Goal: Task Accomplishment & Management: Manage account settings

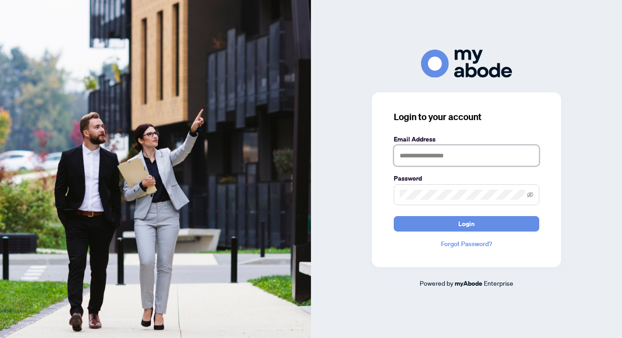
click at [447, 156] on input "text" at bounding box center [466, 155] width 145 height 21
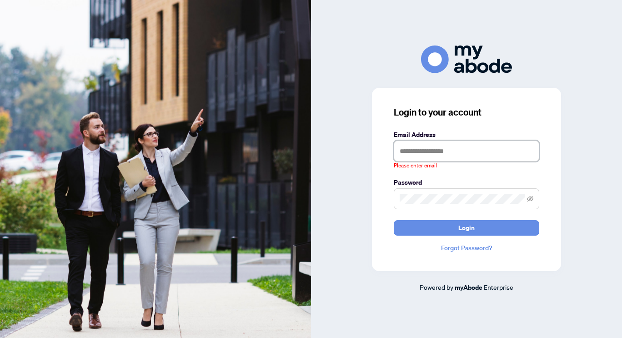
type input "**********"
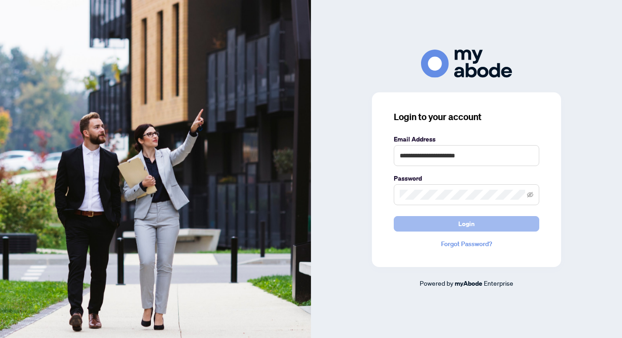
click at [452, 222] on button "Login" at bounding box center [466, 223] width 145 height 15
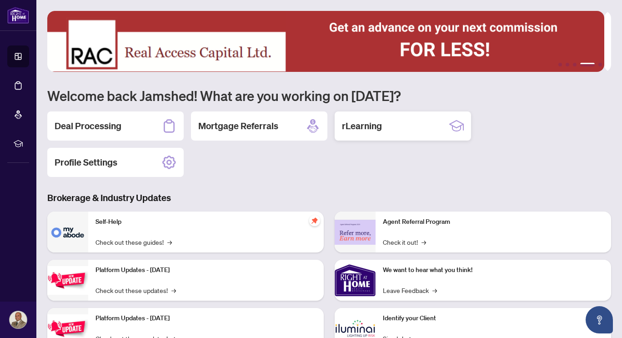
click at [363, 130] on h2 "rLearning" at bounding box center [362, 126] width 40 height 13
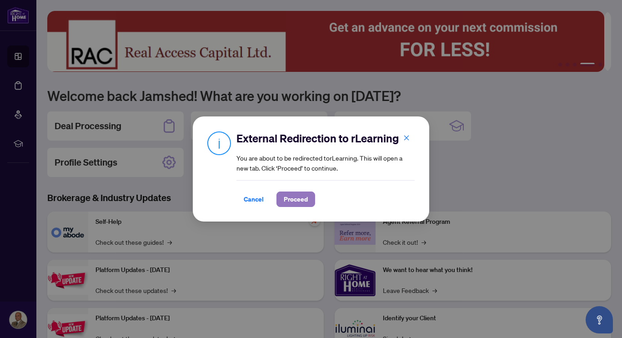
click at [289, 197] on span "Proceed" at bounding box center [296, 199] width 24 height 15
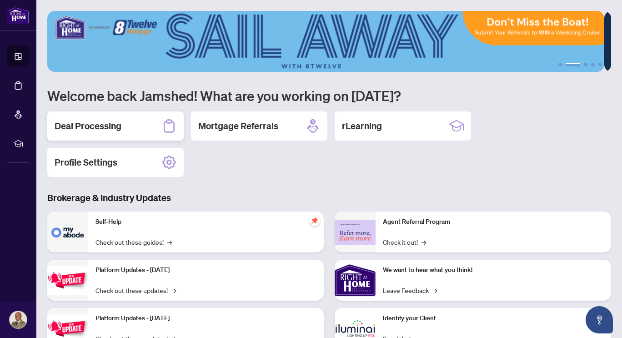
click at [86, 127] on h2 "Deal Processing" at bounding box center [88, 126] width 67 height 13
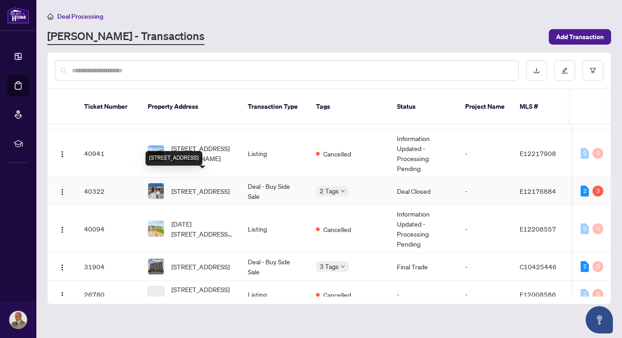
scroll to position [81, 0]
click at [194, 185] on span "[STREET_ADDRESS]" at bounding box center [200, 190] width 58 height 10
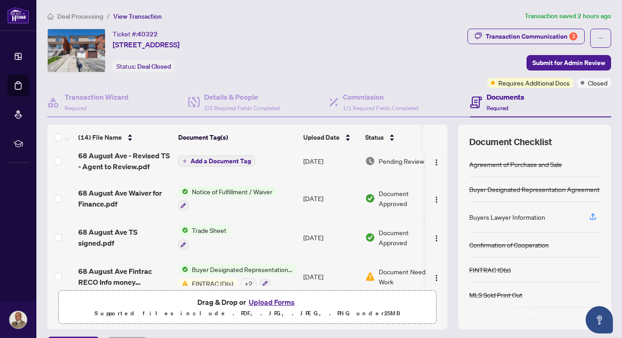
scroll to position [86, 0]
click at [126, 231] on span "68 August Ave TS signed.pdf" at bounding box center [124, 237] width 93 height 22
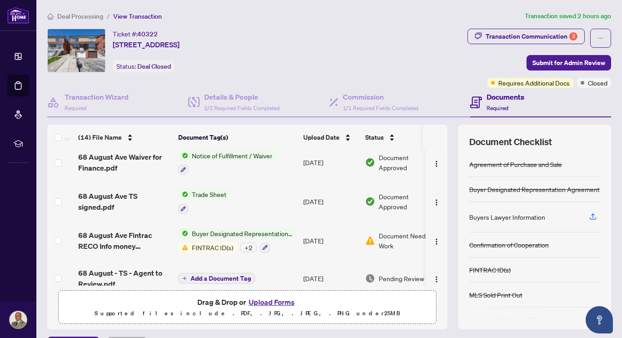
scroll to position [121, 0]
click at [220, 191] on span "Trade Sheet" at bounding box center [209, 195] width 42 height 10
click at [200, 237] on span "Trade Sheet" at bounding box center [185, 237] width 42 height 10
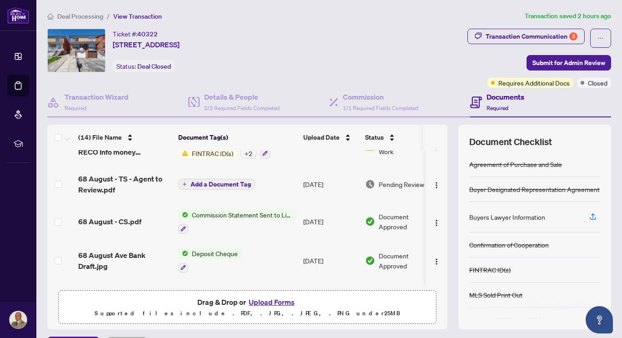
click at [214, 181] on span "Add a Document Tag" at bounding box center [220, 184] width 60 height 6
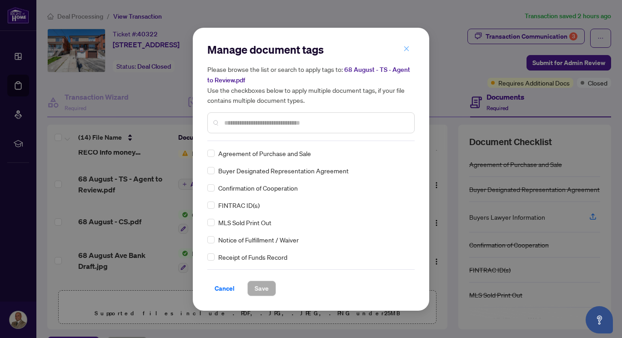
click at [406, 47] on icon "close" at bounding box center [406, 48] width 6 height 6
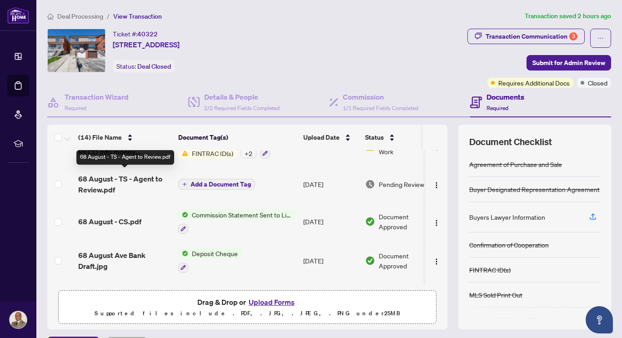
click at [106, 177] on span "68 August - TS - Agent to Review.pdf" at bounding box center [124, 184] width 93 height 22
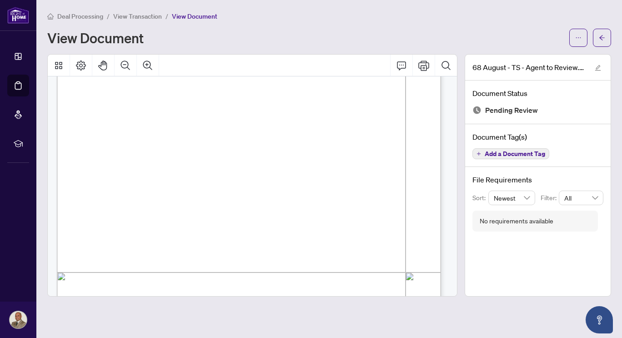
scroll to position [161, 0]
click at [596, 68] on icon "edit" at bounding box center [598, 68] width 6 height 6
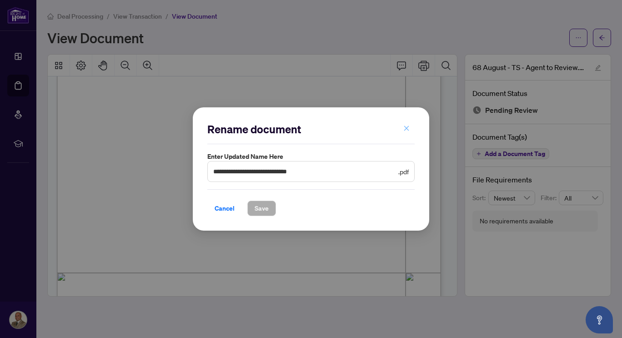
click at [406, 125] on icon "close" at bounding box center [406, 128] width 6 height 6
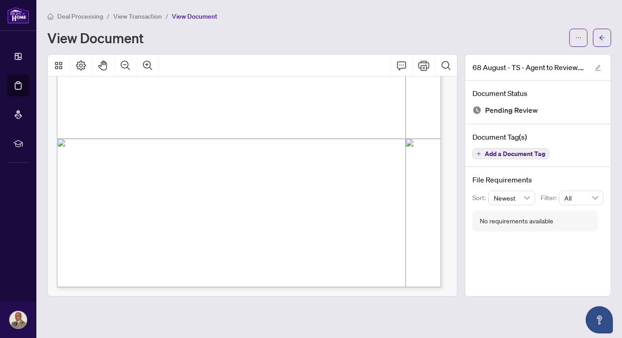
scroll to position [226, 0]
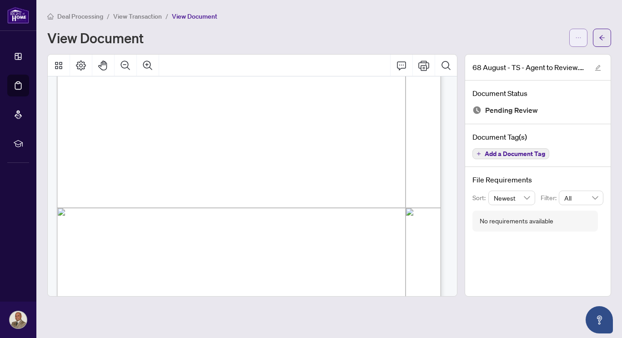
click at [580, 37] on icon "ellipsis" at bounding box center [578, 38] width 6 height 6
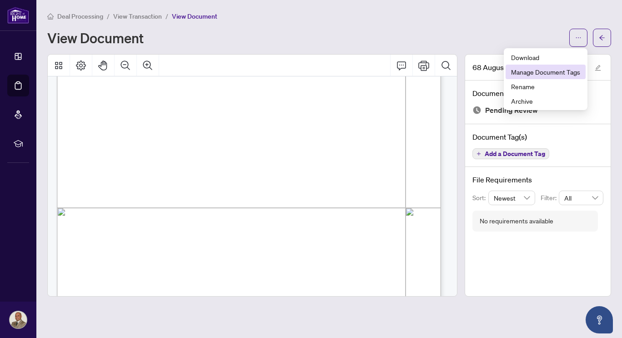
click at [533, 69] on span "Manage Document Tags" at bounding box center [545, 72] width 69 height 10
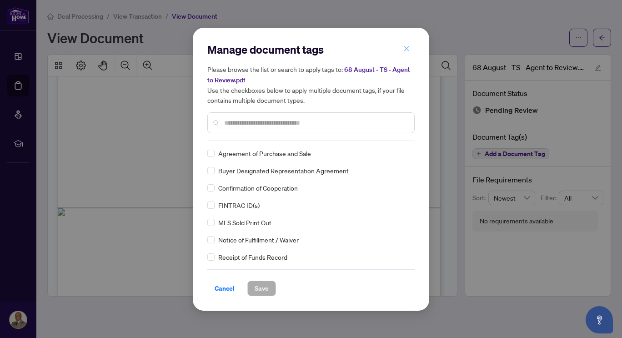
click at [406, 42] on span "button" at bounding box center [406, 49] width 6 height 15
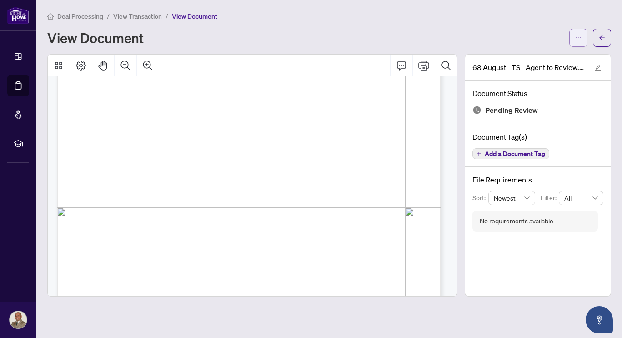
click at [578, 33] on span "button" at bounding box center [578, 37] width 6 height 15
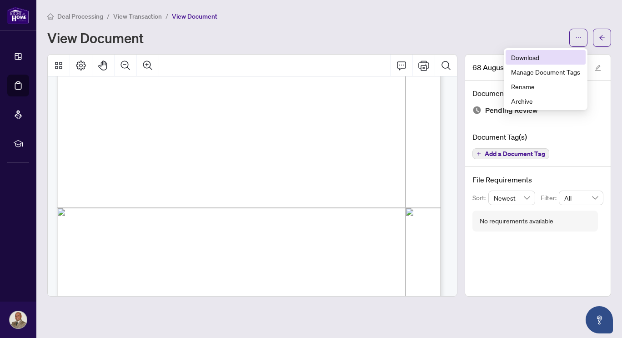
click at [526, 59] on span "Download" at bounding box center [545, 57] width 69 height 10
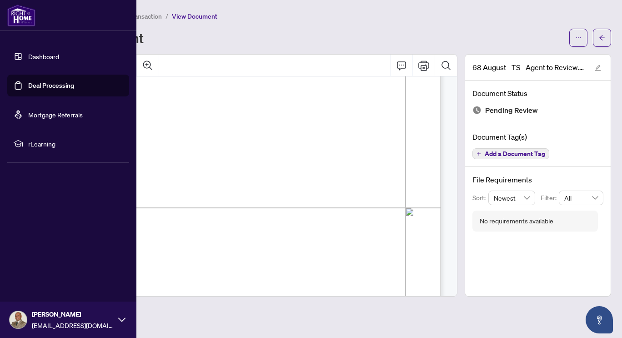
click at [23, 16] on img at bounding box center [21, 16] width 28 height 22
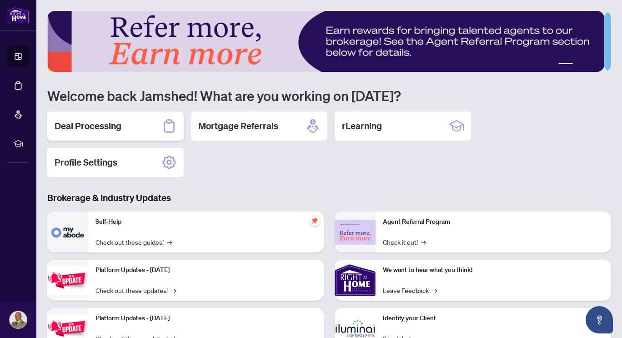
click at [99, 133] on div "Deal Processing" at bounding box center [115, 125] width 136 height 29
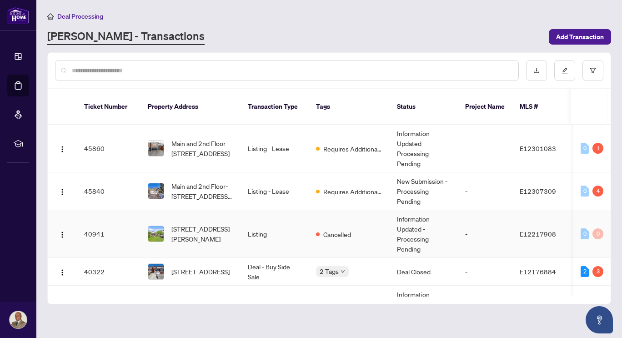
scroll to position [62, 0]
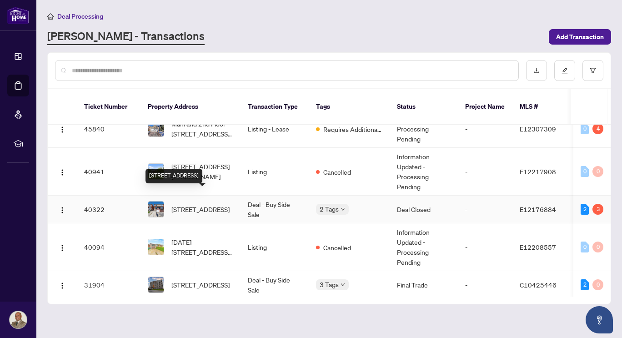
click at [225, 204] on span "[STREET_ADDRESS]" at bounding box center [200, 209] width 58 height 10
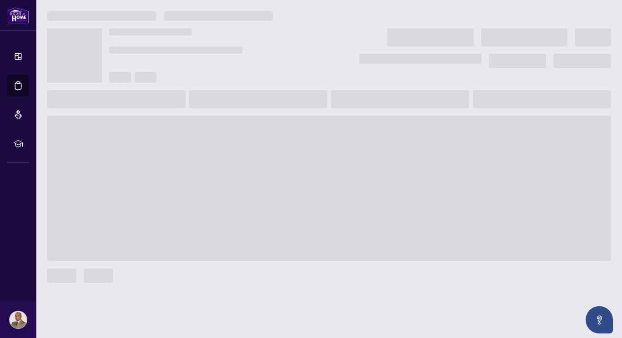
click at [225, 195] on span at bounding box center [329, 187] width 564 height 145
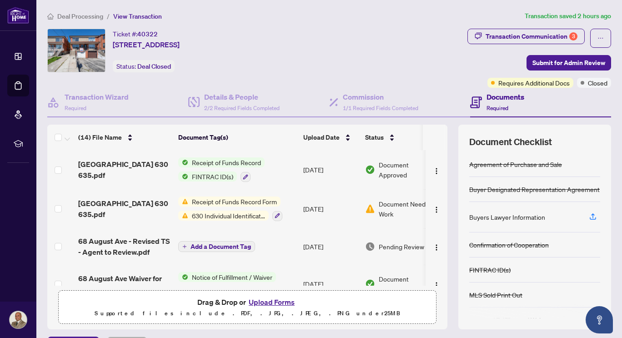
click at [268, 301] on button "Upload Forms" at bounding box center [271, 302] width 51 height 12
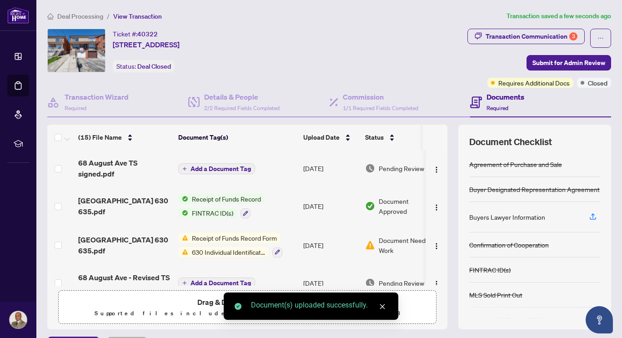
click at [223, 165] on span "Add a Document Tag" at bounding box center [220, 168] width 60 height 6
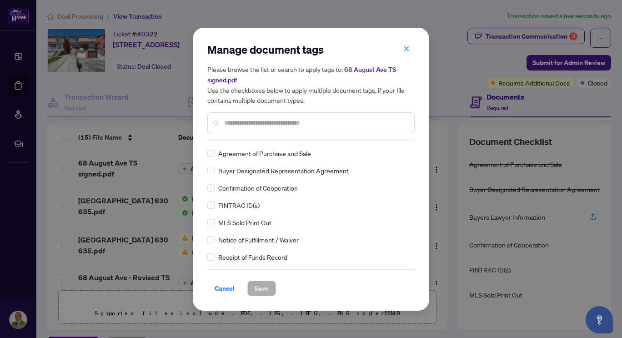
click at [267, 122] on input "text" at bounding box center [315, 123] width 183 height 10
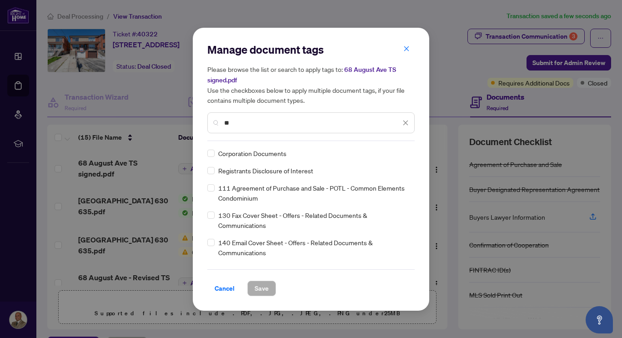
type input "*"
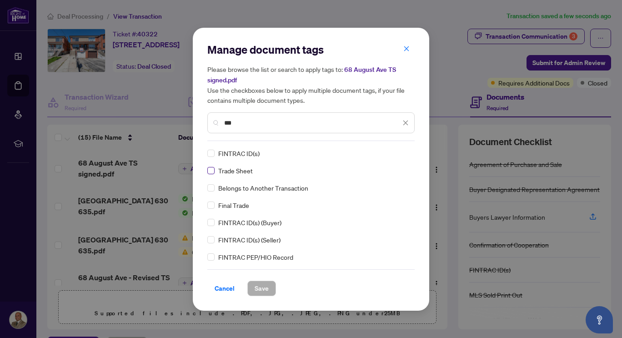
type input "***"
click at [255, 285] on span "Save" at bounding box center [262, 288] width 14 height 15
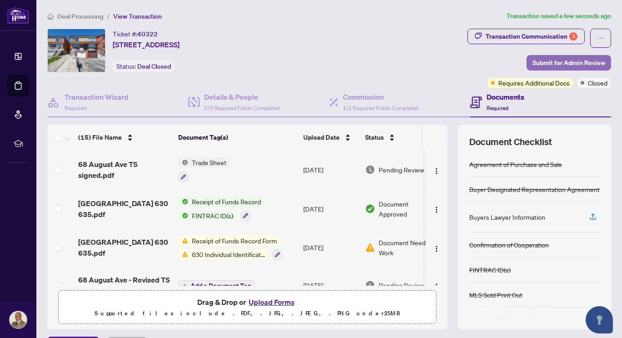
click at [562, 64] on span "Submit for Admin Review" at bounding box center [568, 62] width 73 height 15
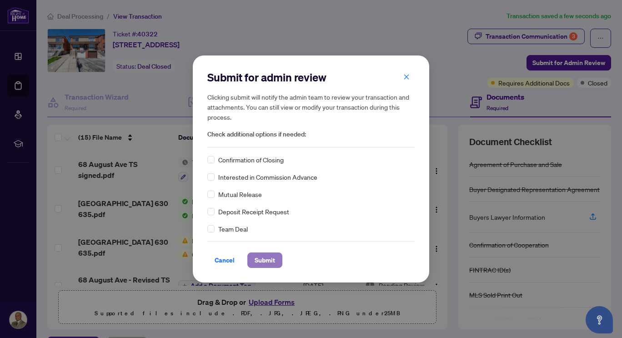
click at [259, 262] on span "Submit" at bounding box center [265, 260] width 20 height 15
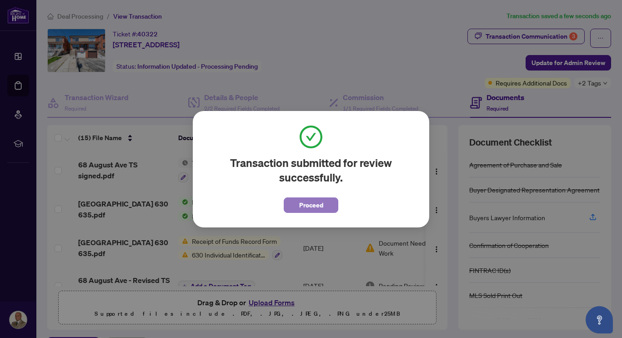
click at [309, 205] on span "Proceed" at bounding box center [311, 205] width 24 height 15
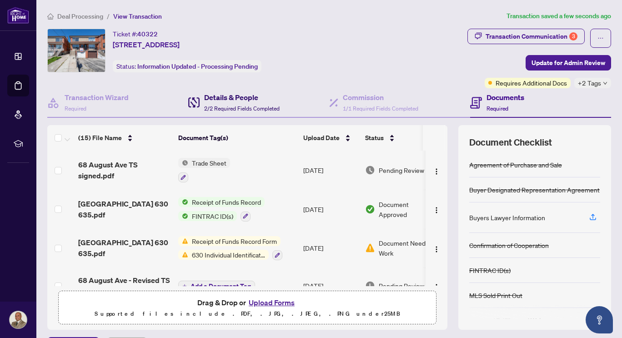
click at [235, 103] on div "Details & People 2/2 Required Fields Completed" at bounding box center [241, 102] width 75 height 21
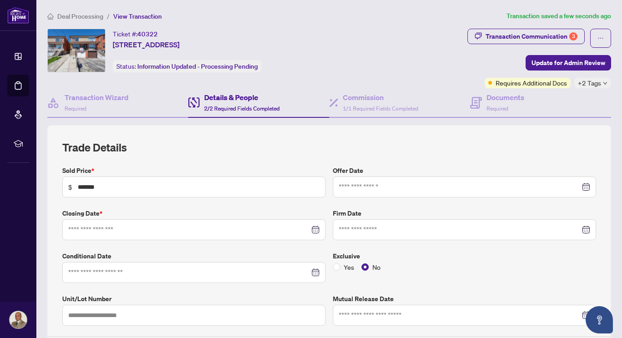
type input "**********"
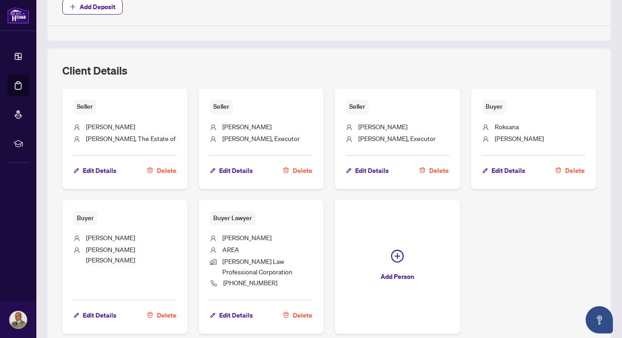
scroll to position [565, 0]
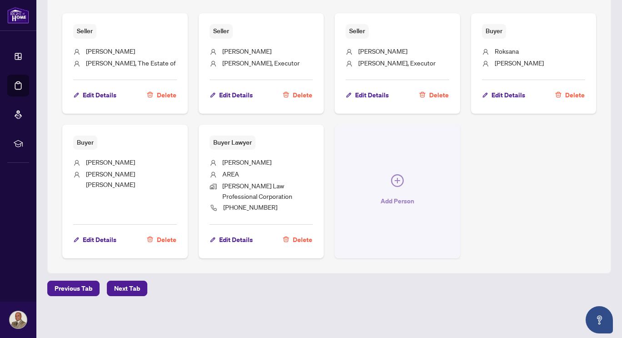
click at [394, 175] on icon "plus-circle" at bounding box center [397, 180] width 13 height 13
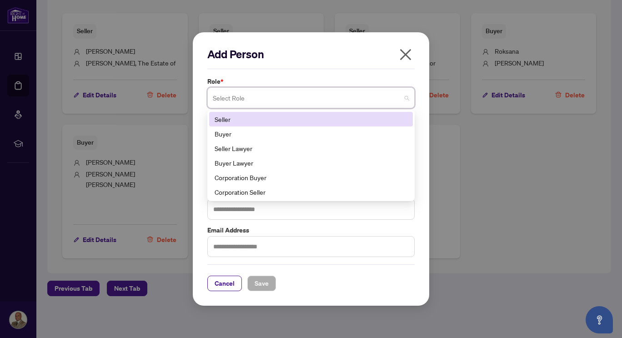
click at [407, 97] on span at bounding box center [311, 97] width 196 height 17
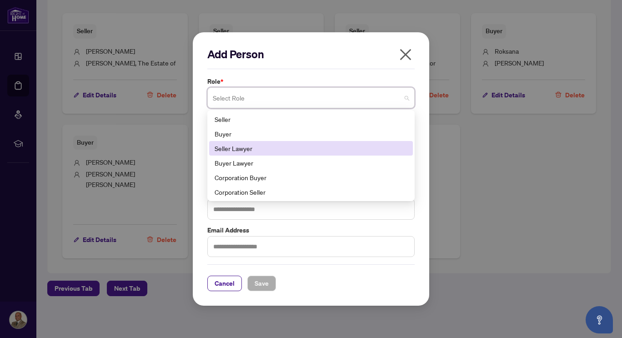
click at [340, 146] on div "Seller Lawyer" at bounding box center [311, 148] width 193 height 10
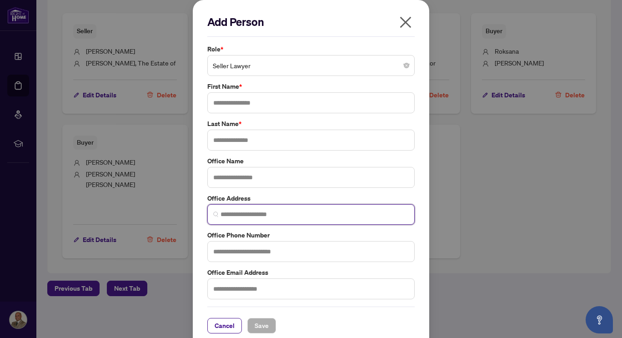
click at [222, 213] on input "search" at bounding box center [314, 215] width 188 height 10
paste input "**********"
type input "**********"
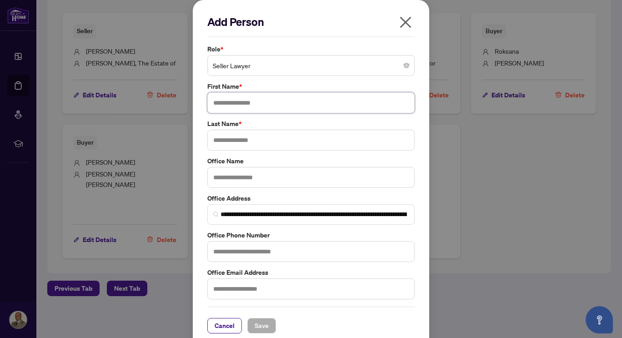
click at [277, 98] on input "text" at bounding box center [310, 102] width 207 height 21
type input "********"
click at [270, 140] on input "text" at bounding box center [310, 140] width 207 height 21
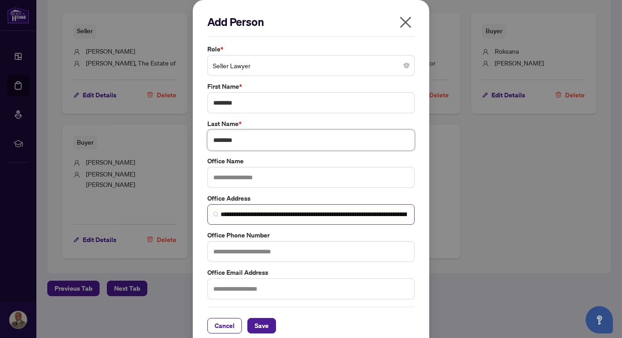
type input "********"
drag, startPoint x: 346, startPoint y: 215, endPoint x: 214, endPoint y: 220, distance: 132.4
click at [214, 220] on span "**********" at bounding box center [310, 214] width 207 height 20
type input "**********"
click at [225, 175] on input "text" at bounding box center [310, 177] width 207 height 21
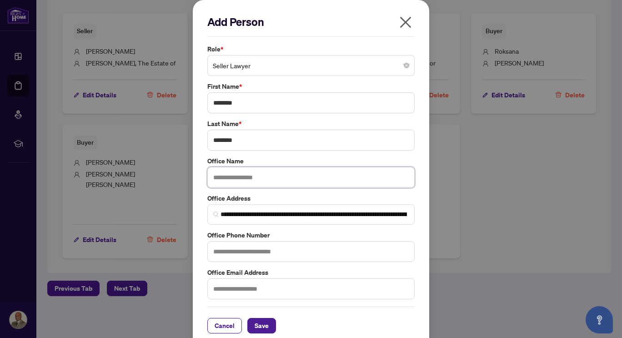
paste input "**********"
type input "**********"
click at [258, 324] on span "Save" at bounding box center [262, 325] width 14 height 15
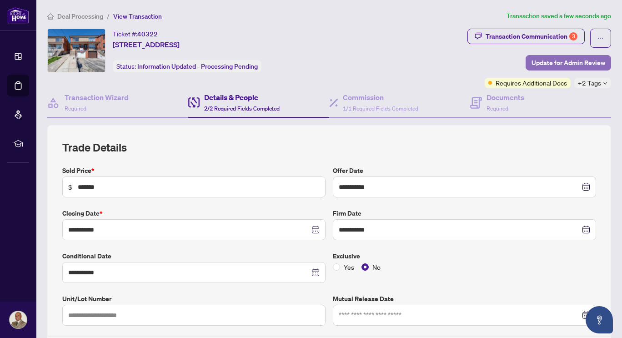
click at [566, 63] on span "Update for Admin Review" at bounding box center [568, 62] width 74 height 15
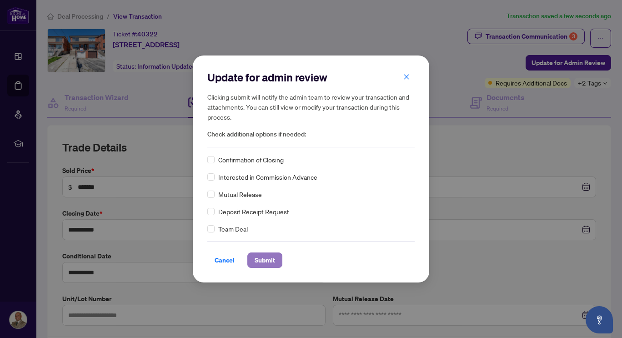
click at [266, 264] on span "Submit" at bounding box center [265, 260] width 20 height 15
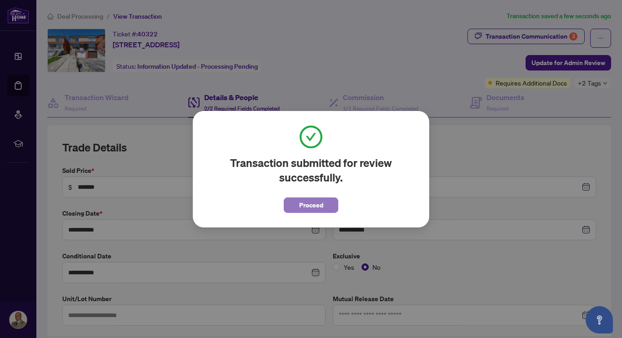
click at [321, 209] on span "Proceed" at bounding box center [311, 205] width 24 height 15
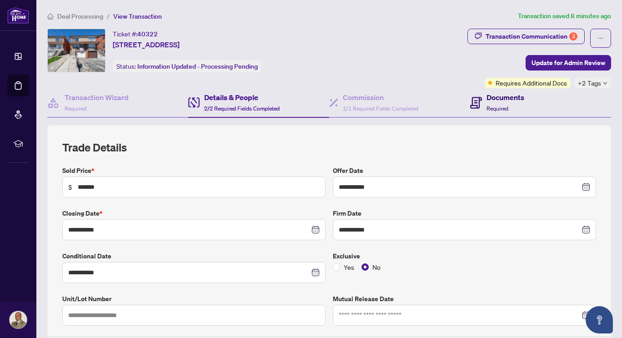
click at [476, 104] on icon at bounding box center [476, 103] width 12 height 12
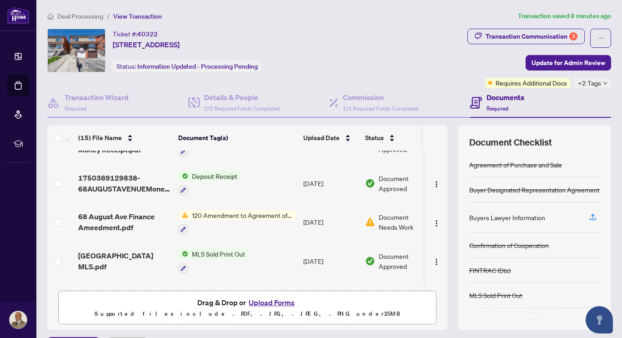
scroll to position [441, 0]
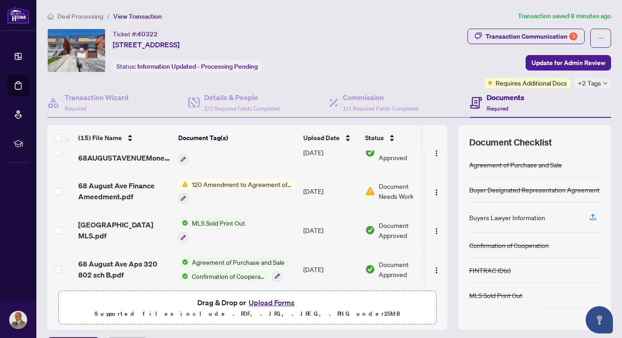
click at [230, 179] on span "120 Amendment to Agreement of Purchase and Sale" at bounding box center [242, 184] width 108 height 10
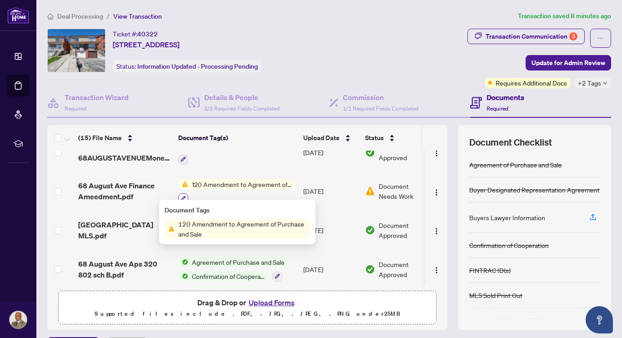
click at [181, 195] on icon "button" at bounding box center [182, 197] width 5 height 5
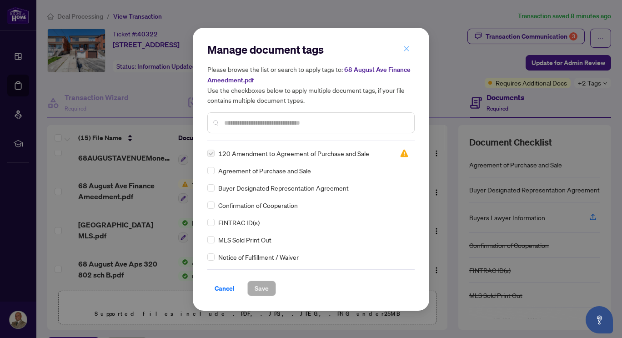
click at [403, 50] on icon "close" at bounding box center [406, 48] width 6 height 6
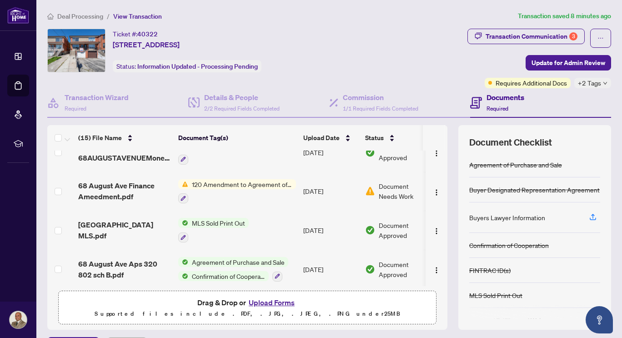
click at [396, 225] on span "Document Approved" at bounding box center [407, 230] width 56 height 20
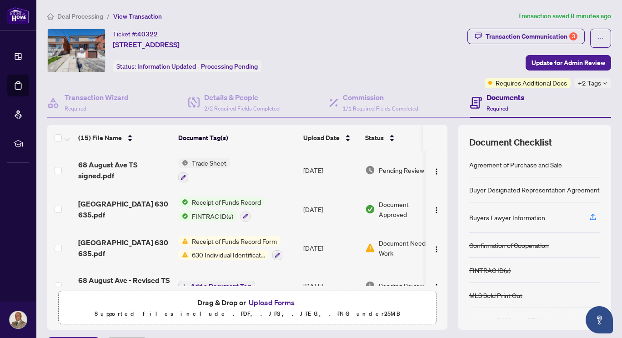
click at [392, 243] on span "Document Needs Work" at bounding box center [407, 248] width 56 height 20
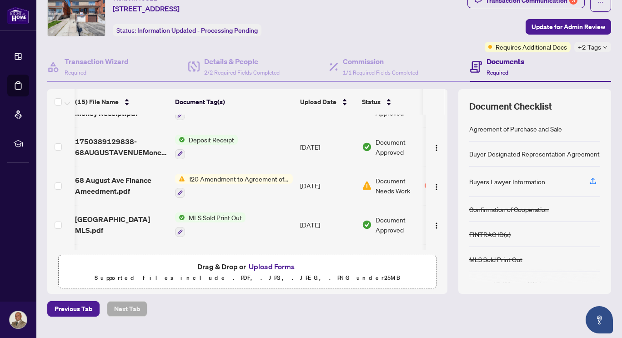
scroll to position [441, 3]
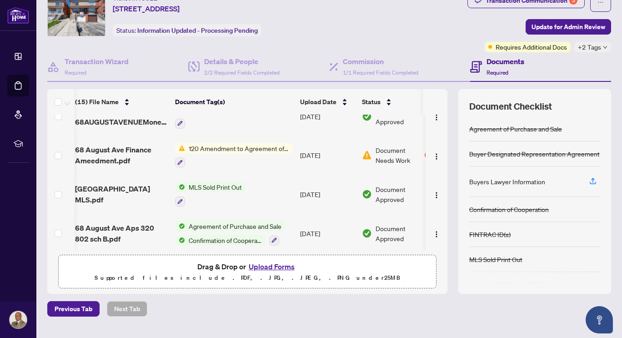
click at [242, 143] on span "120 Amendment to Agreement of Purchase and Sale" at bounding box center [239, 148] width 108 height 10
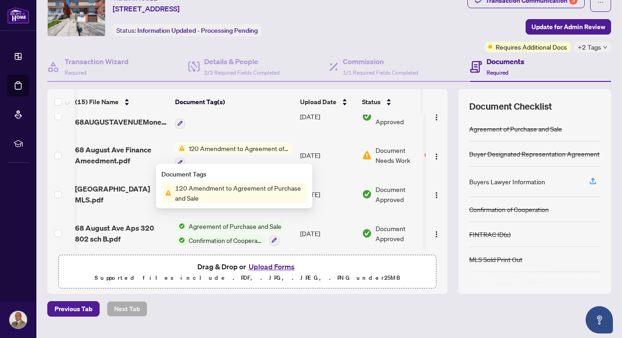
click at [229, 190] on span "120 Amendment to Agreement of Purchase and Sale" at bounding box center [238, 193] width 135 height 20
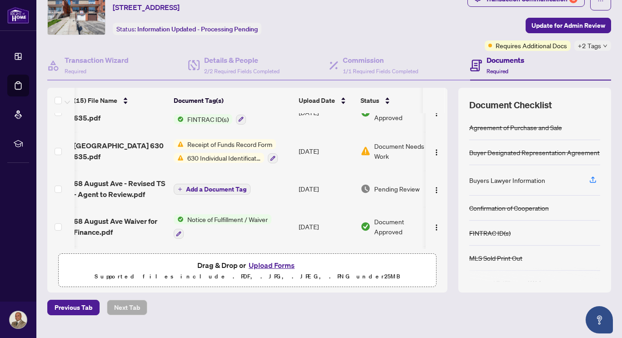
scroll to position [0, 5]
click at [489, 64] on h4 "Documents" at bounding box center [505, 60] width 38 height 11
click at [472, 65] on icon at bounding box center [476, 66] width 12 height 12
click at [270, 262] on button "Upload Forms" at bounding box center [271, 265] width 51 height 12
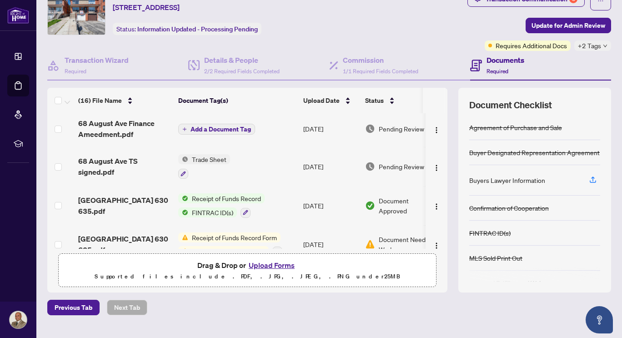
scroll to position [0, 0]
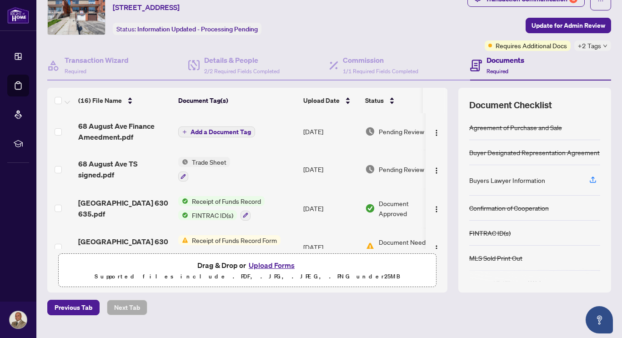
click at [241, 134] on span "Add a Document Tag" at bounding box center [220, 132] width 60 height 6
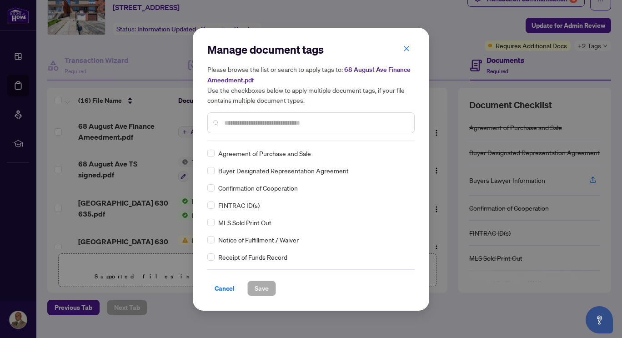
click at [269, 120] on input "text" at bounding box center [315, 123] width 183 height 10
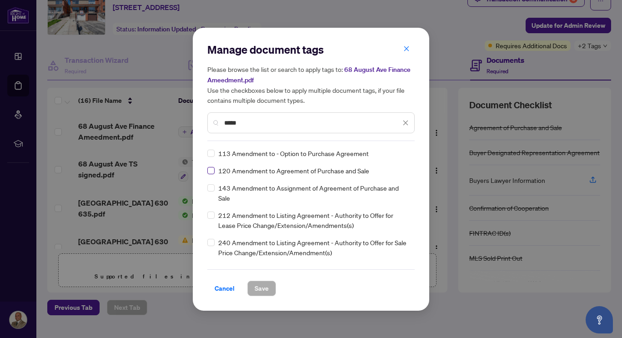
type input "*****"
click at [260, 287] on span "Save" at bounding box center [262, 288] width 14 height 15
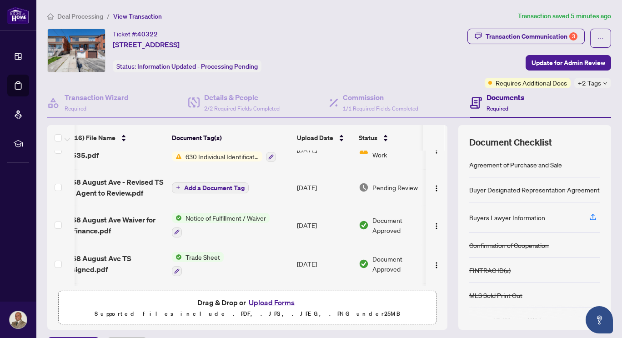
scroll to position [0, 6]
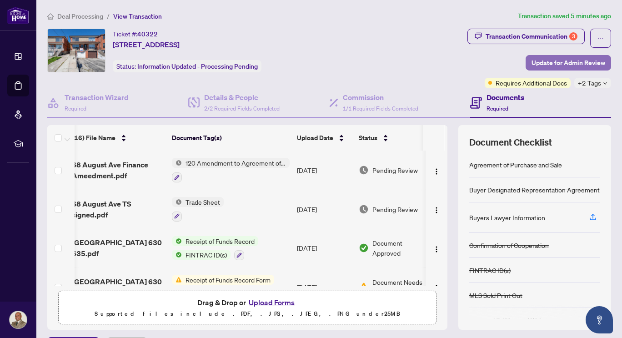
click at [546, 55] on span "Update for Admin Review" at bounding box center [568, 62] width 74 height 15
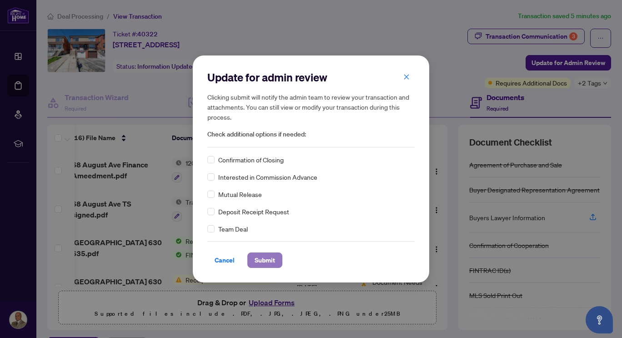
click at [262, 260] on span "Submit" at bounding box center [265, 260] width 20 height 15
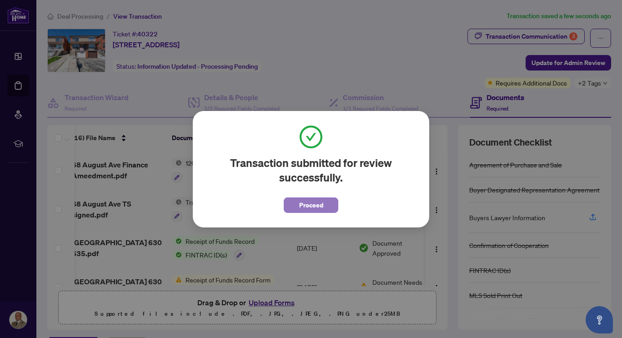
click at [315, 207] on span "Proceed" at bounding box center [311, 205] width 24 height 15
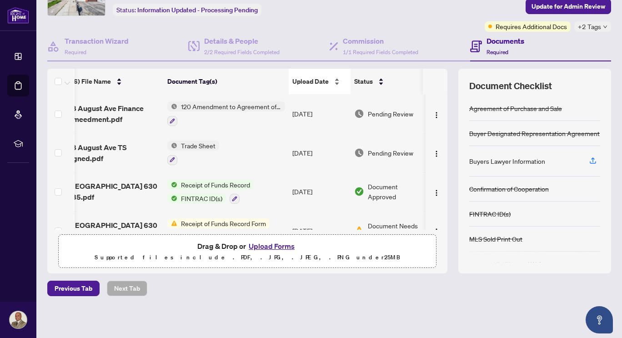
scroll to position [0, 0]
